Goal: Task Accomplishment & Management: Use online tool/utility

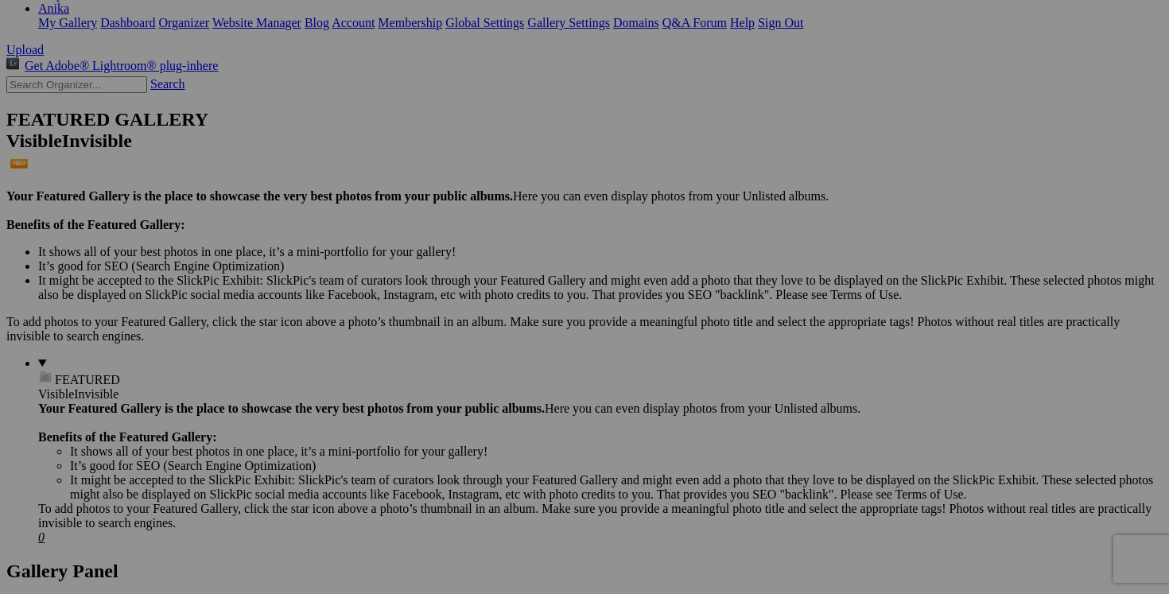
scroll to position [255, 0]
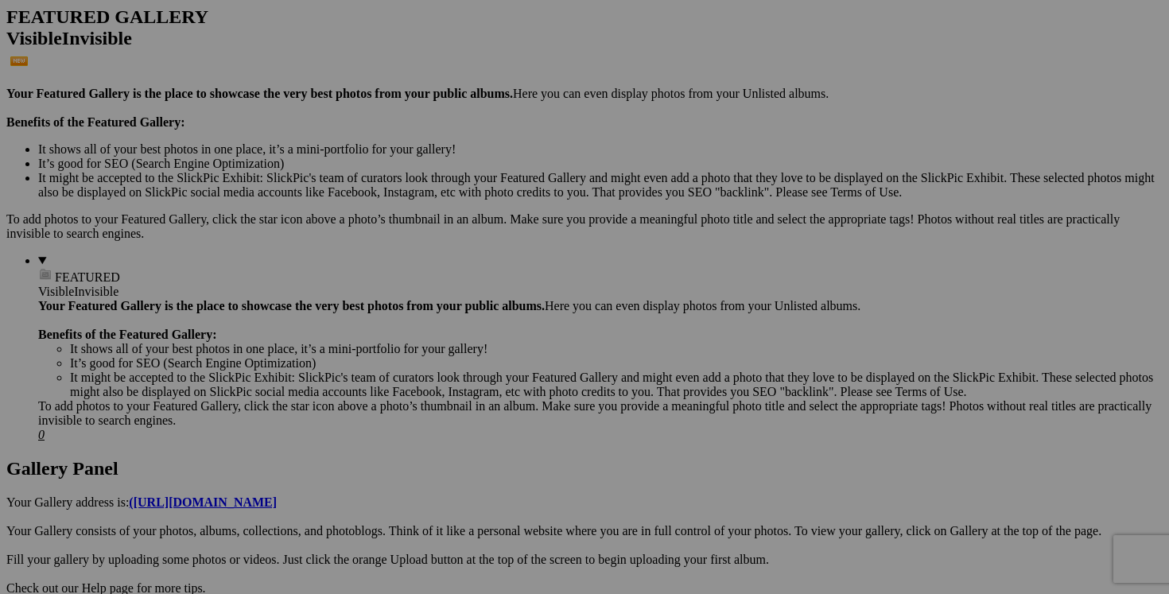
scroll to position [483, 0]
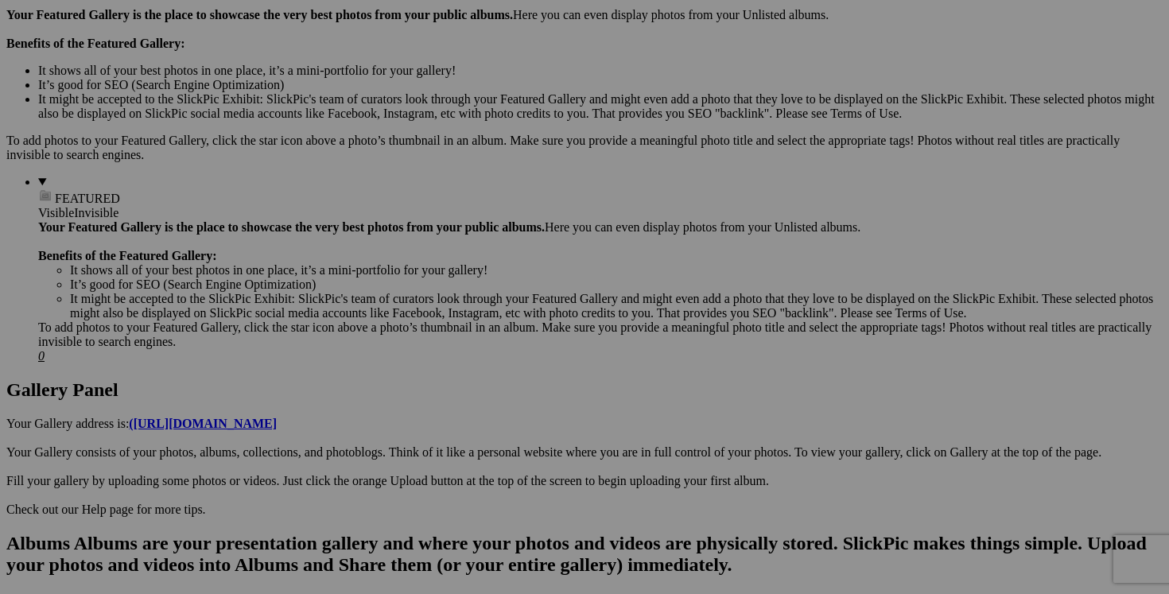
scroll to position [0, 0]
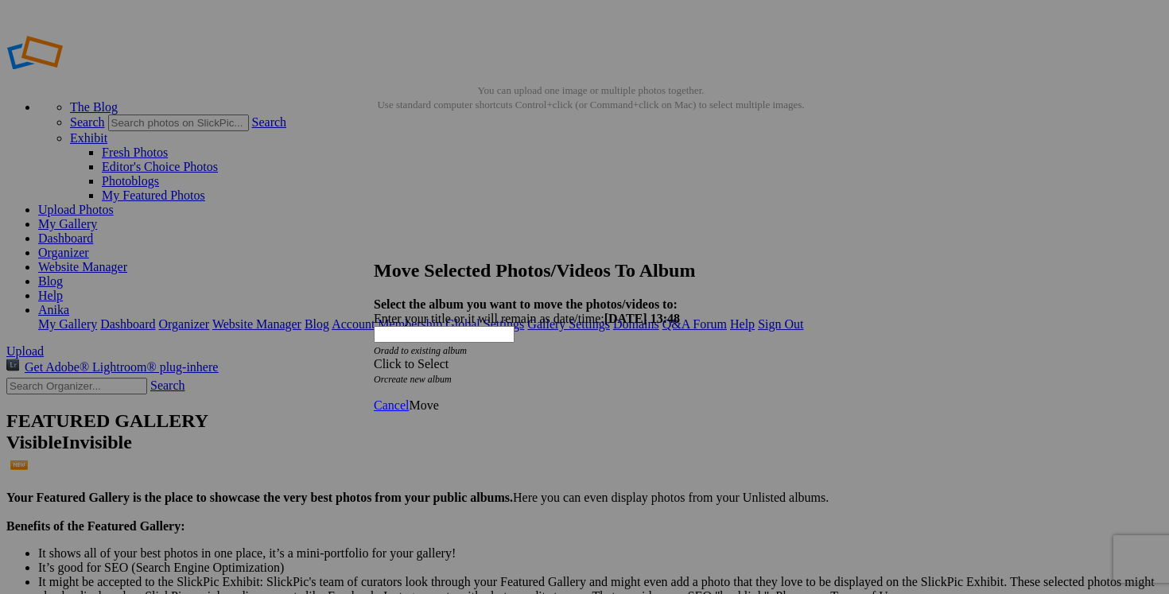
click at [693, 357] on div "Click to Select" at bounding box center [584, 364] width 421 height 14
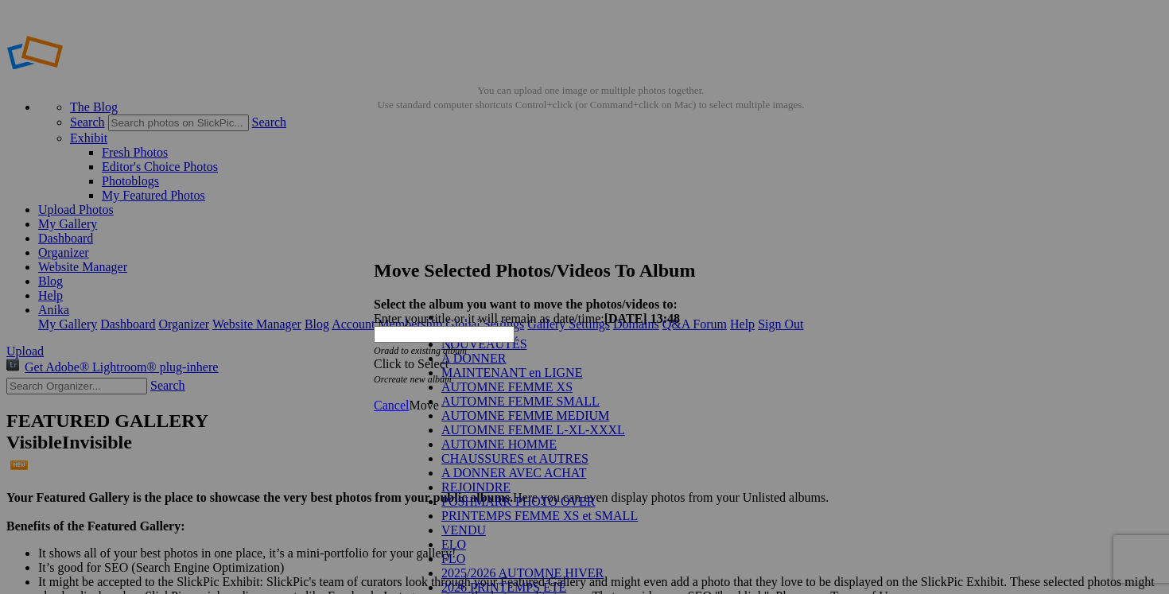
scroll to position [201, 0]
click at [458, 523] on link "VENDU" at bounding box center [463, 530] width 45 height 14
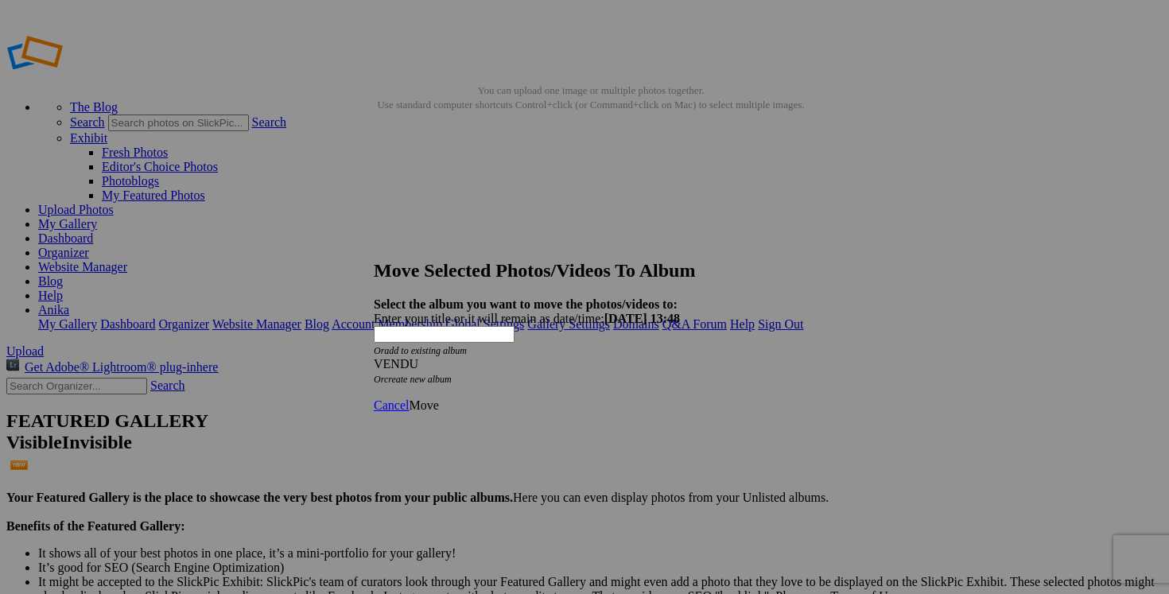
click at [438, 398] on span "Move" at bounding box center [423, 405] width 29 height 14
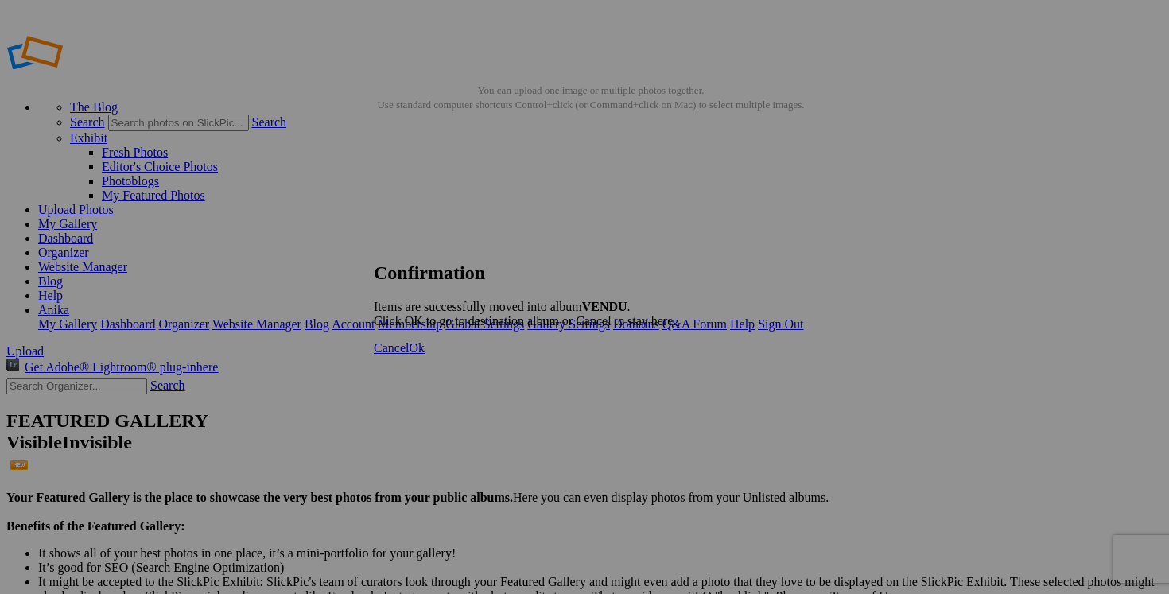
click at [409, 355] on span "Cancel" at bounding box center [391, 348] width 35 height 14
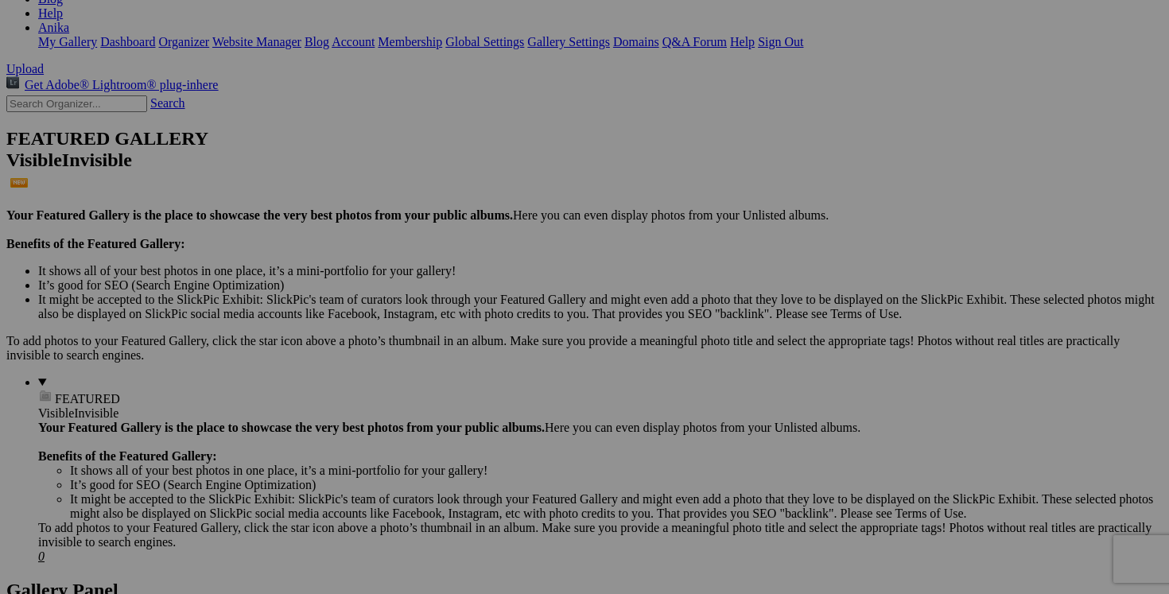
scroll to position [284, 0]
